Goal: Complete application form

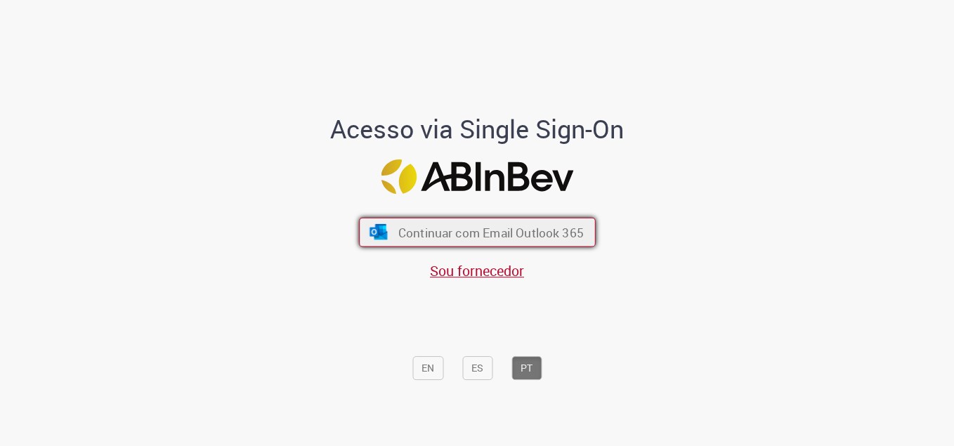
click at [483, 237] on span "Continuar com Email Outlook 365" at bounding box center [490, 232] width 185 height 16
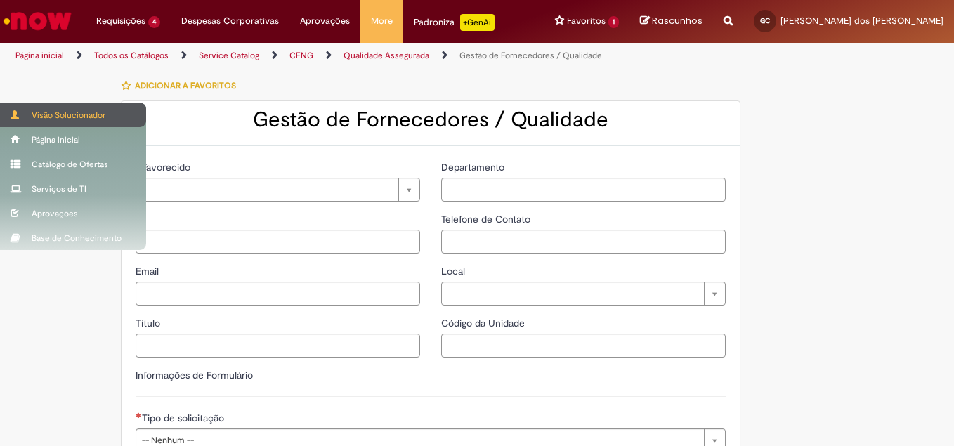
type input "**********"
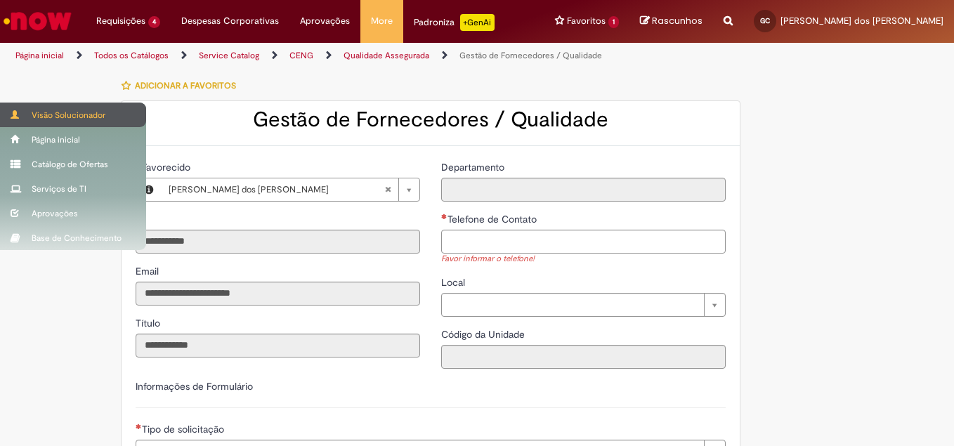
click at [15, 113] on span at bounding box center [16, 114] width 11 height 8
